Goal: Information Seeking & Learning: Check status

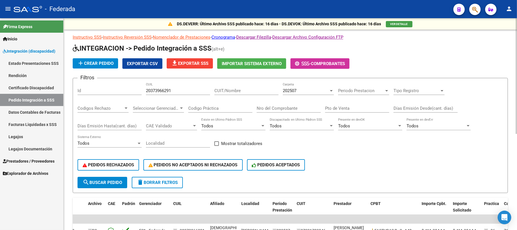
click at [165, 91] on input "20373966291" at bounding box center [178, 90] width 64 height 5
click at [103, 176] on button "search Buscar Pedido" at bounding box center [102, 181] width 50 height 11
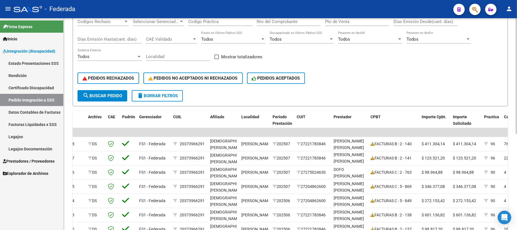
scroll to position [151, 0]
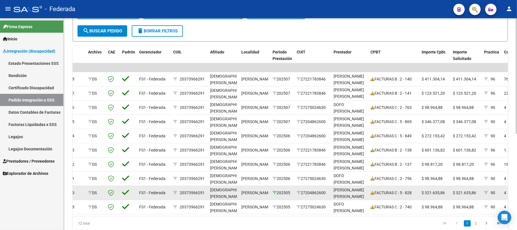
click at [276, 191] on icon at bounding box center [274, 192] width 4 height 4
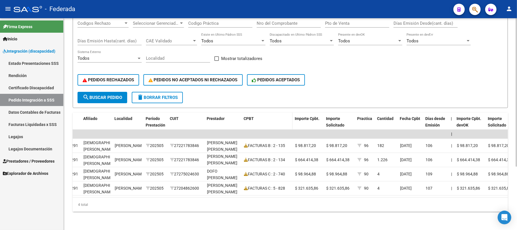
scroll to position [52, 0]
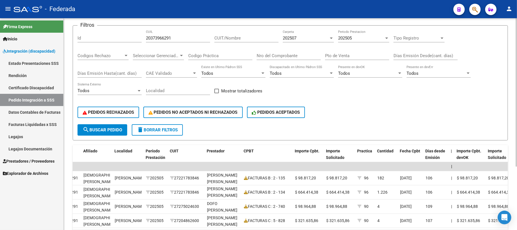
click at [359, 37] on div "202505" at bounding box center [361, 37] width 46 height 5
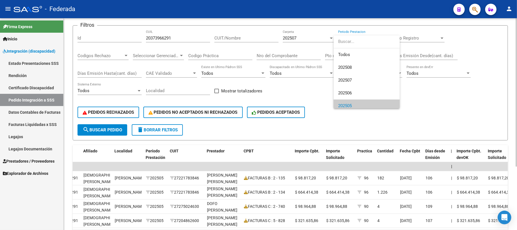
scroll to position [4, 0]
click at [359, 37] on input "dropdown search" at bounding box center [369, 41] width 73 height 13
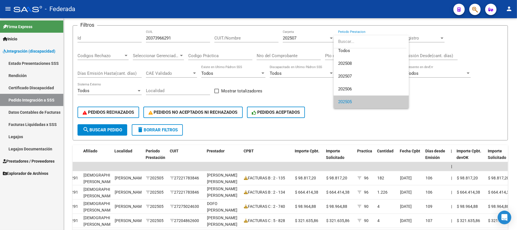
click at [301, 39] on div at bounding box center [258, 115] width 517 height 230
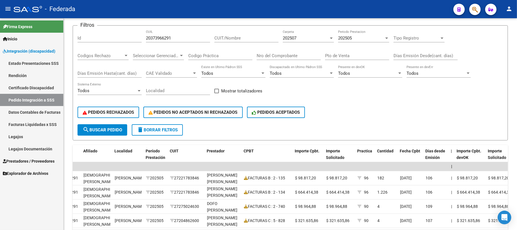
click at [301, 39] on div "202507" at bounding box center [306, 37] width 46 height 5
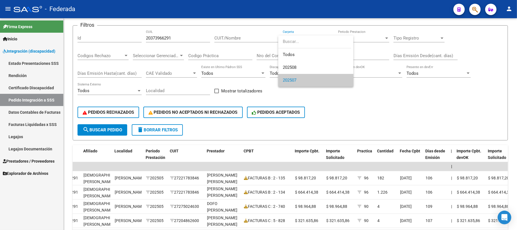
click at [301, 39] on input "dropdown search" at bounding box center [314, 41] width 73 height 13
click at [298, 55] on span "Todos" at bounding box center [316, 54] width 66 height 13
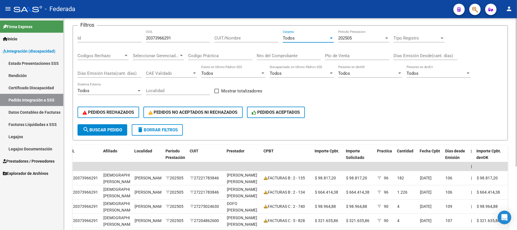
scroll to position [90, 0]
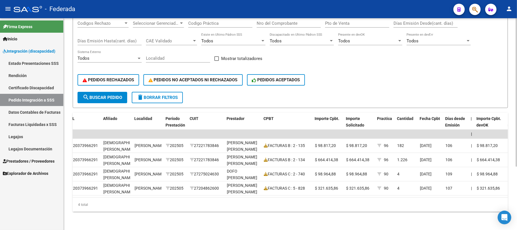
click at [122, 94] on button "search Buscar Pedido" at bounding box center [102, 97] width 50 height 11
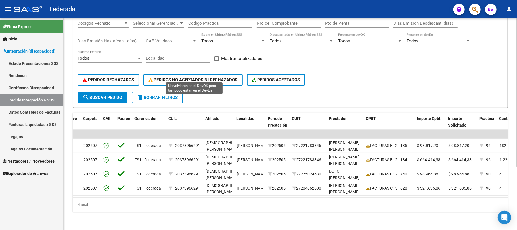
scroll to position [15, 0]
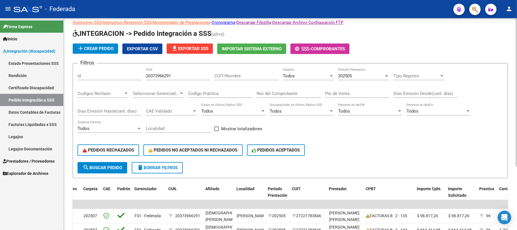
click at [161, 75] on input "20373966291" at bounding box center [178, 75] width 64 height 5
paste input "3577181799"
type input "23577181799"
click at [123, 164] on button "search Buscar Pedido" at bounding box center [102, 167] width 50 height 11
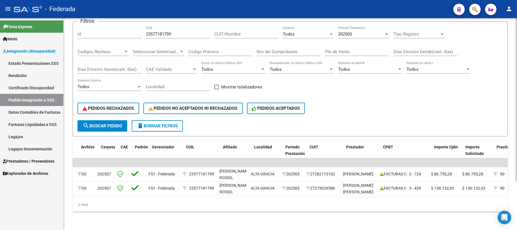
scroll to position [0, 37]
click at [216, 85] on span at bounding box center [216, 87] width 5 height 5
click at [216, 89] on input "Mostrar totalizadores" at bounding box center [216, 89] width 0 height 0
checkbox input "true"
click at [112, 123] on button "search Buscar Pedido" at bounding box center [102, 125] width 50 height 11
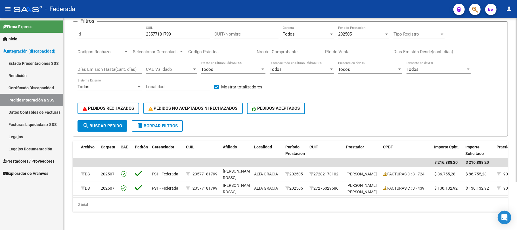
scroll to position [62, 0]
click at [352, 31] on div "202505" at bounding box center [361, 33] width 46 height 5
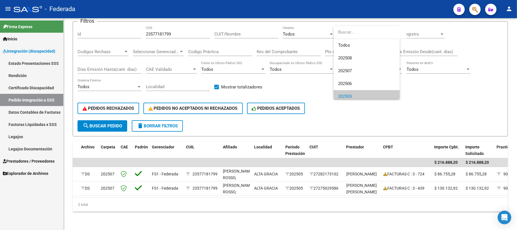
scroll to position [4, 0]
click at [349, 43] on span "Todos" at bounding box center [371, 41] width 66 height 13
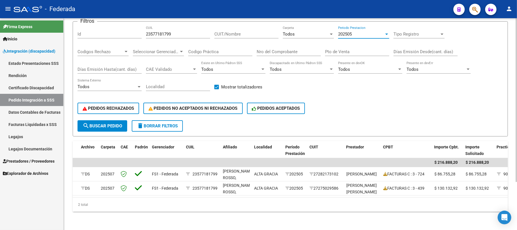
scroll to position [0, 0]
click at [111, 123] on span "search Buscar Pedido" at bounding box center [102, 125] width 39 height 5
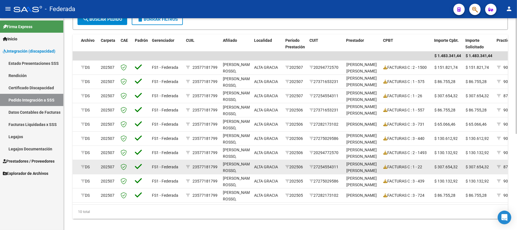
scroll to position [175, 0]
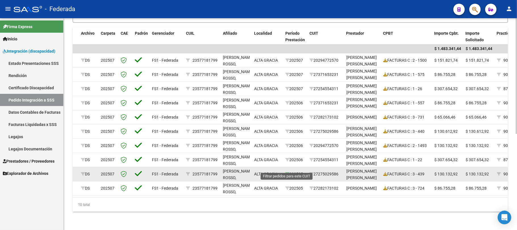
click at [287, 172] on icon at bounding box center [287, 174] width 4 height 4
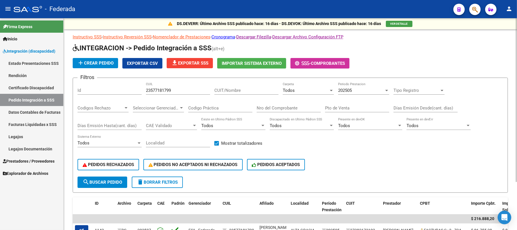
scroll to position [0, 0]
click at [160, 91] on input "23577181799" at bounding box center [178, 90] width 64 height 5
paste input "7535283635"
click at [121, 180] on span "search Buscar Pedido" at bounding box center [102, 182] width 39 height 5
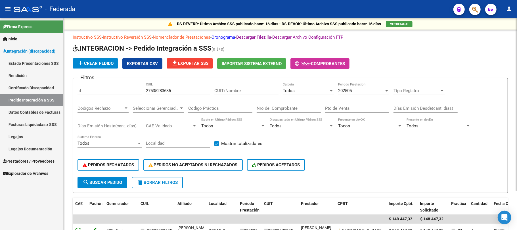
click at [155, 91] on input "27535283635" at bounding box center [178, 90] width 64 height 5
paste input "0550986346"
type input "20550986346"
click at [111, 184] on button "search Buscar Pedido" at bounding box center [102, 181] width 50 height 11
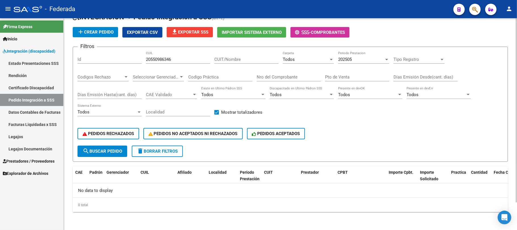
click at [291, 62] on div "Todos Carpeta" at bounding box center [308, 57] width 51 height 12
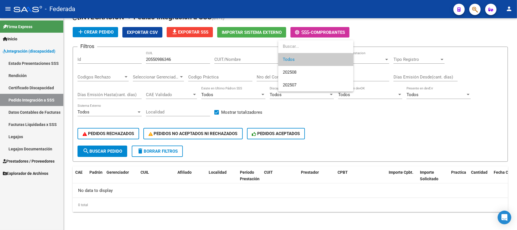
click at [164, 59] on div at bounding box center [258, 115] width 517 height 230
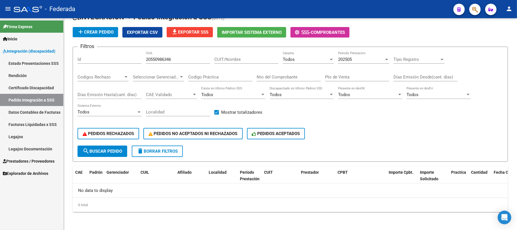
click at [164, 59] on input "20550986346" at bounding box center [178, 59] width 64 height 5
click at [115, 146] on button "search Buscar Pedido" at bounding box center [102, 150] width 50 height 11
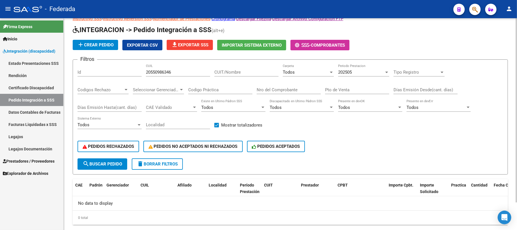
scroll to position [31, 0]
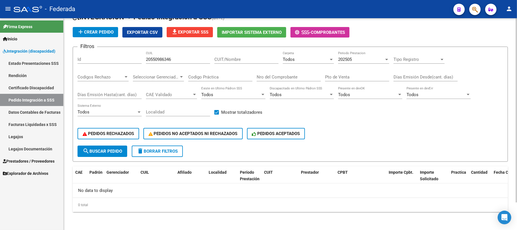
click at [346, 58] on span "202505" at bounding box center [345, 59] width 14 height 5
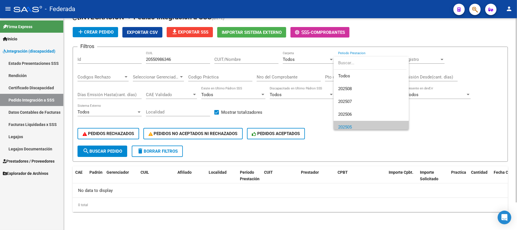
scroll to position [4, 0]
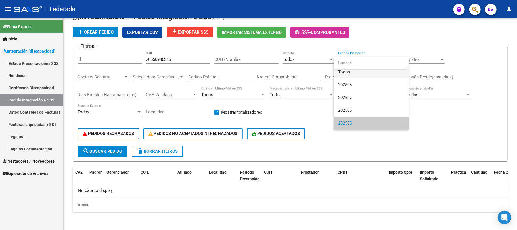
click at [346, 71] on span "Todos" at bounding box center [371, 72] width 66 height 13
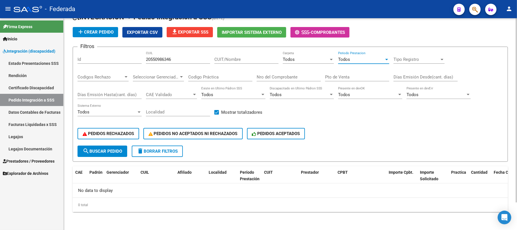
scroll to position [0, 0]
click at [120, 147] on button "search Buscar Pedido" at bounding box center [102, 150] width 50 height 11
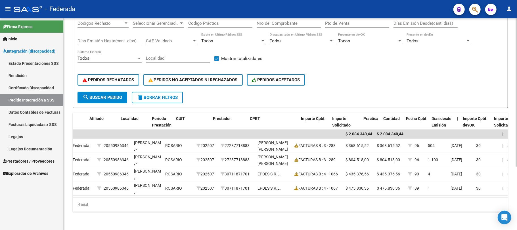
scroll to position [0, 171]
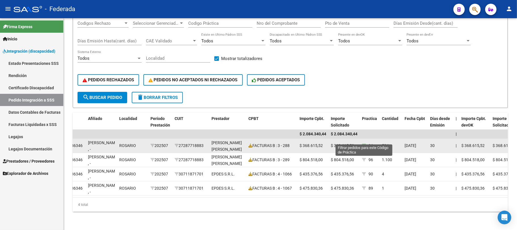
click at [364, 143] on icon at bounding box center [364, 145] width 4 height 4
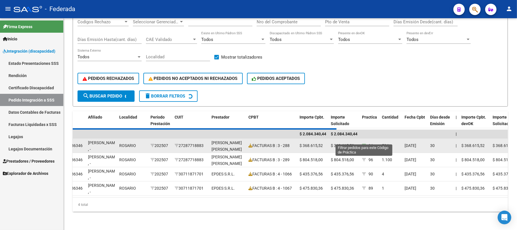
type input "96"
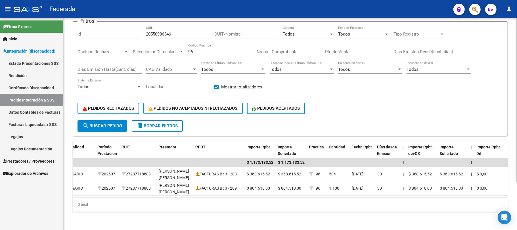
scroll to position [0, 225]
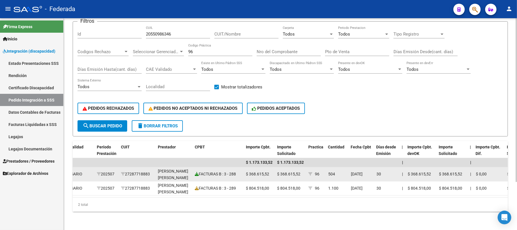
click at [195, 172] on icon at bounding box center [197, 174] width 4 height 4
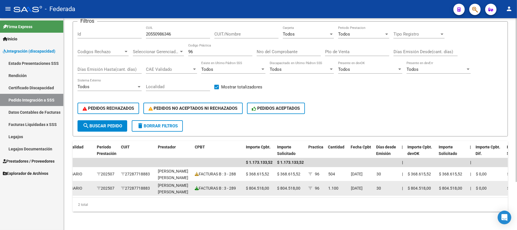
click at [195, 186] on icon at bounding box center [197, 188] width 4 height 4
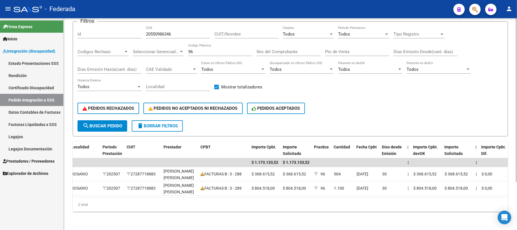
scroll to position [0, 244]
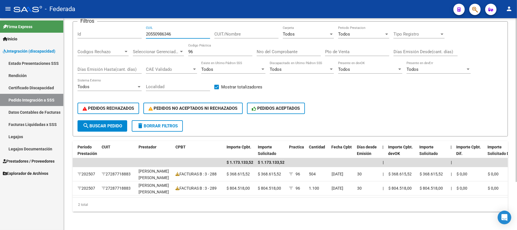
click at [165, 31] on input "20550986346" at bounding box center [178, 33] width 64 height 5
paste input "7524760520"
type input "27524760520"
click at [104, 123] on button "search Buscar Pedido" at bounding box center [102, 125] width 50 height 11
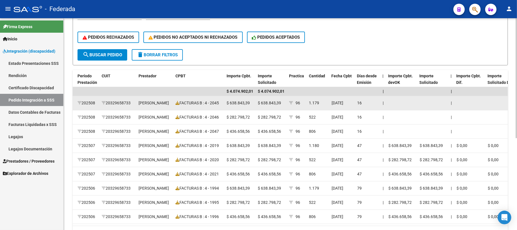
scroll to position [138, 0]
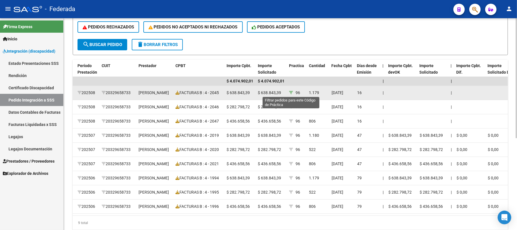
click at [291, 91] on icon at bounding box center [291, 92] width 4 height 4
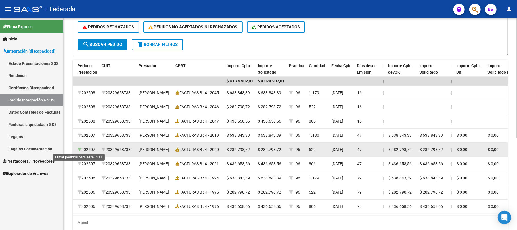
click at [80, 149] on icon at bounding box center [79, 149] width 4 height 4
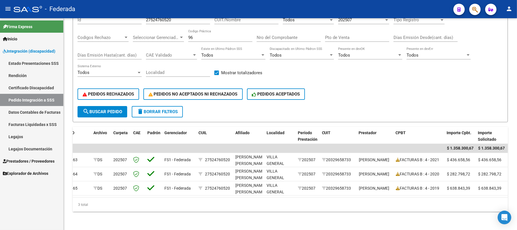
scroll to position [0, 0]
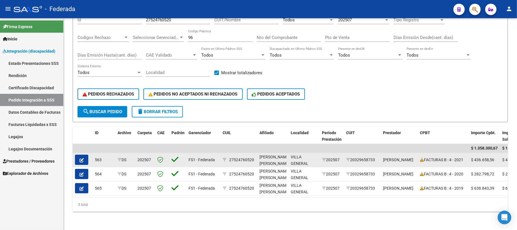
click at [241, 156] on div "27524760520" at bounding box center [241, 159] width 25 height 7
copy div "27524760520"
click at [81, 158] on icon "button" at bounding box center [81, 160] width 4 height 4
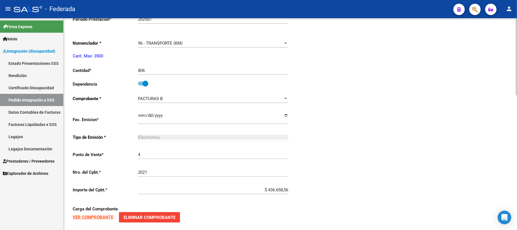
type input "27524760520"
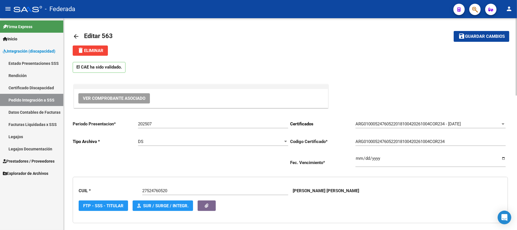
click at [73, 33] on mat-icon "arrow_back" at bounding box center [76, 36] width 7 height 7
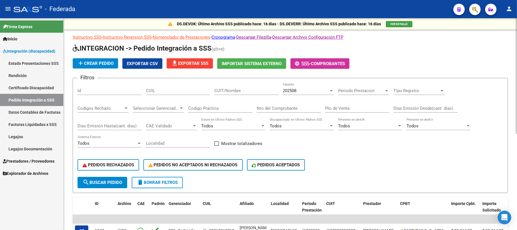
click at [175, 91] on input "CUIL" at bounding box center [178, 90] width 64 height 5
paste input "27585360800"
type input "27585360800"
click at [124, 179] on button "search Buscar Pedido" at bounding box center [102, 181] width 50 height 11
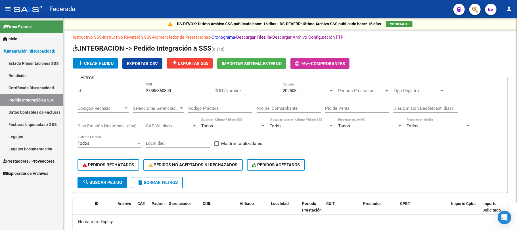
scroll to position [31, 0]
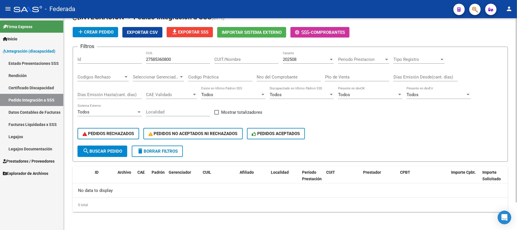
click at [296, 58] on span "202508" at bounding box center [290, 59] width 14 height 5
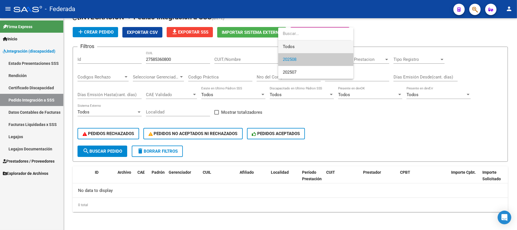
click at [297, 48] on span "Todos" at bounding box center [316, 46] width 66 height 13
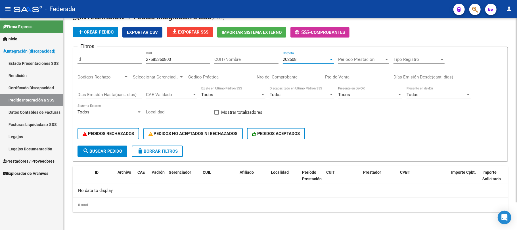
scroll to position [18, 0]
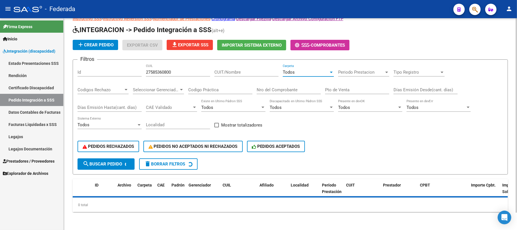
click at [119, 166] on button "search Buscar Pedido" at bounding box center [105, 163] width 57 height 11
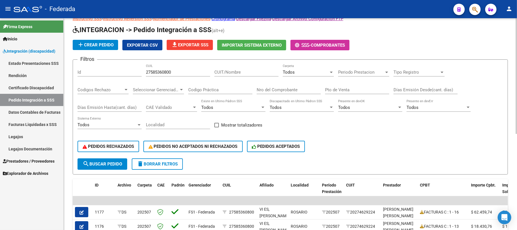
click at [119, 166] on span "search Buscar Pedido" at bounding box center [102, 163] width 39 height 5
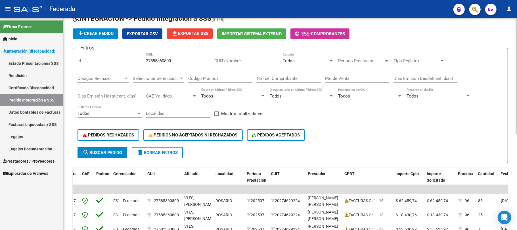
scroll to position [0, 0]
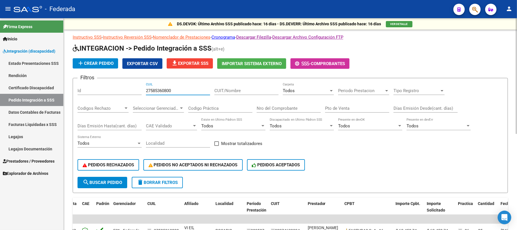
click at [169, 91] on input "27585360800" at bounding box center [178, 90] width 64 height 5
click at [169, 90] on input "27585360800" at bounding box center [178, 90] width 64 height 5
click at [116, 180] on span "search Buscar Pedido" at bounding box center [102, 182] width 39 height 5
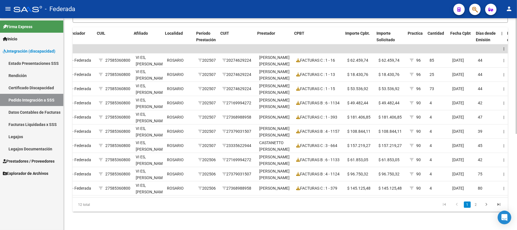
scroll to position [0, 137]
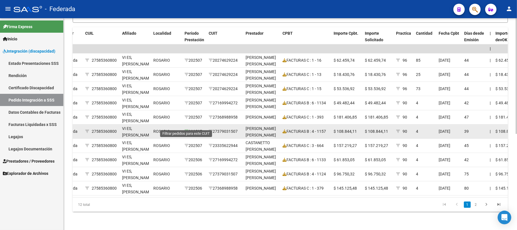
click at [185, 129] on icon at bounding box center [186, 131] width 4 height 4
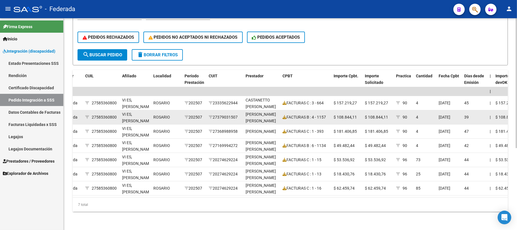
scroll to position [133, 0]
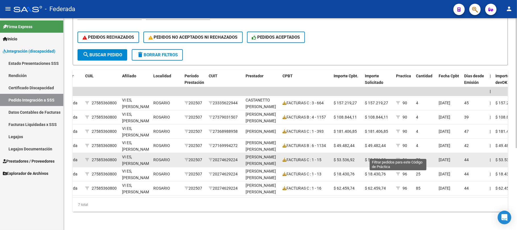
click at [398, 157] on icon at bounding box center [398, 159] width 4 height 4
type input "96"
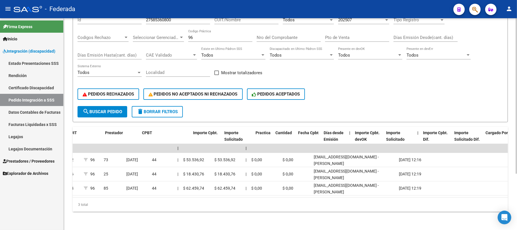
scroll to position [0, 127]
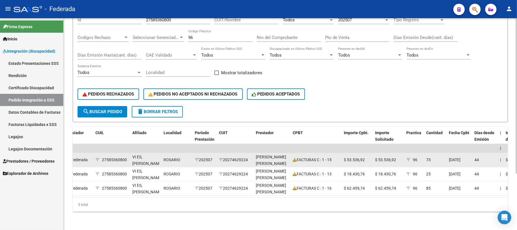
click at [119, 156] on div "27585360800" at bounding box center [114, 159] width 25 height 7
copy div "27585360800"
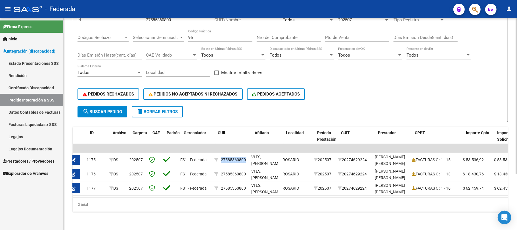
scroll to position [0, 0]
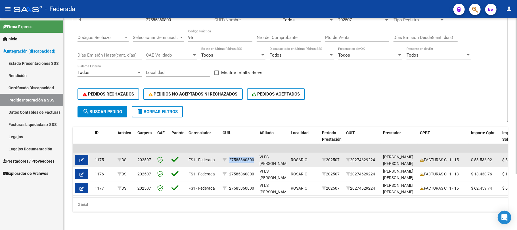
click at [85, 154] on button "button" at bounding box center [81, 159] width 13 height 10
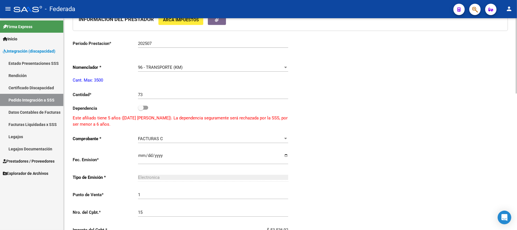
scroll to position [265, 0]
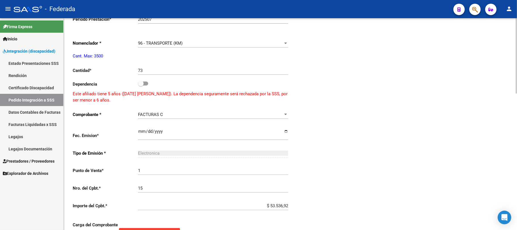
type input "27585360800"
drag, startPoint x: 73, startPoint y: 94, endPoint x: 124, endPoint y: 99, distance: 51.9
click at [124, 99] on p "Este afiliado tiene 5 años (15/07/2020 según ARCA). La dependencia seguramente …" at bounding box center [182, 96] width 218 height 12
copy p "Este afiliado tiene 5 años (15/07/2020 según ARCA). La dependencia seguramente …"
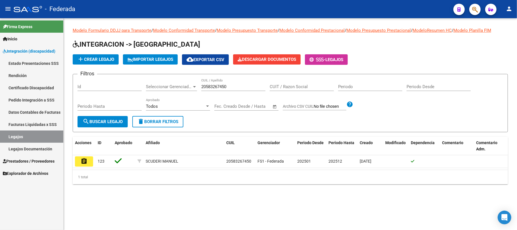
click at [221, 87] on input "20583267450" at bounding box center [233, 86] width 64 height 5
paste input "752476052"
click at [124, 119] on button "search Buscar Legajo" at bounding box center [102, 121] width 50 height 11
click at [216, 84] on input "27524760520" at bounding box center [233, 86] width 64 height 5
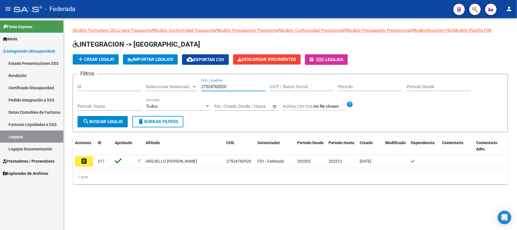
click at [216, 84] on input "27524760520" at bounding box center [233, 86] width 64 height 5
paste input "8536080"
type input "27585360800"
click at [120, 119] on span "search Buscar Legajo" at bounding box center [103, 121] width 40 height 5
